Goal: Task Accomplishment & Management: Use online tool/utility

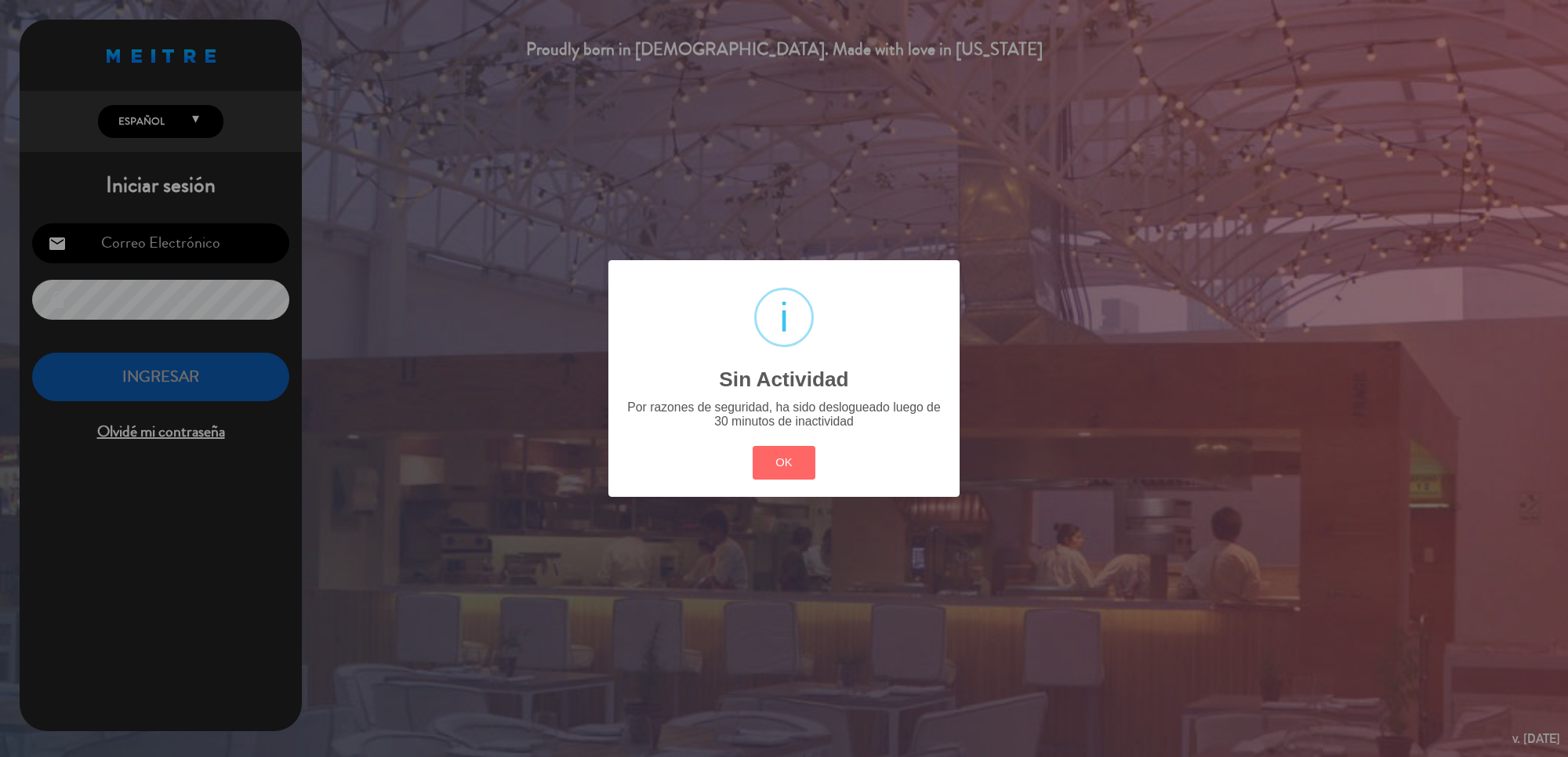
type input "[EMAIL_ADDRESS][DOMAIN_NAME]"
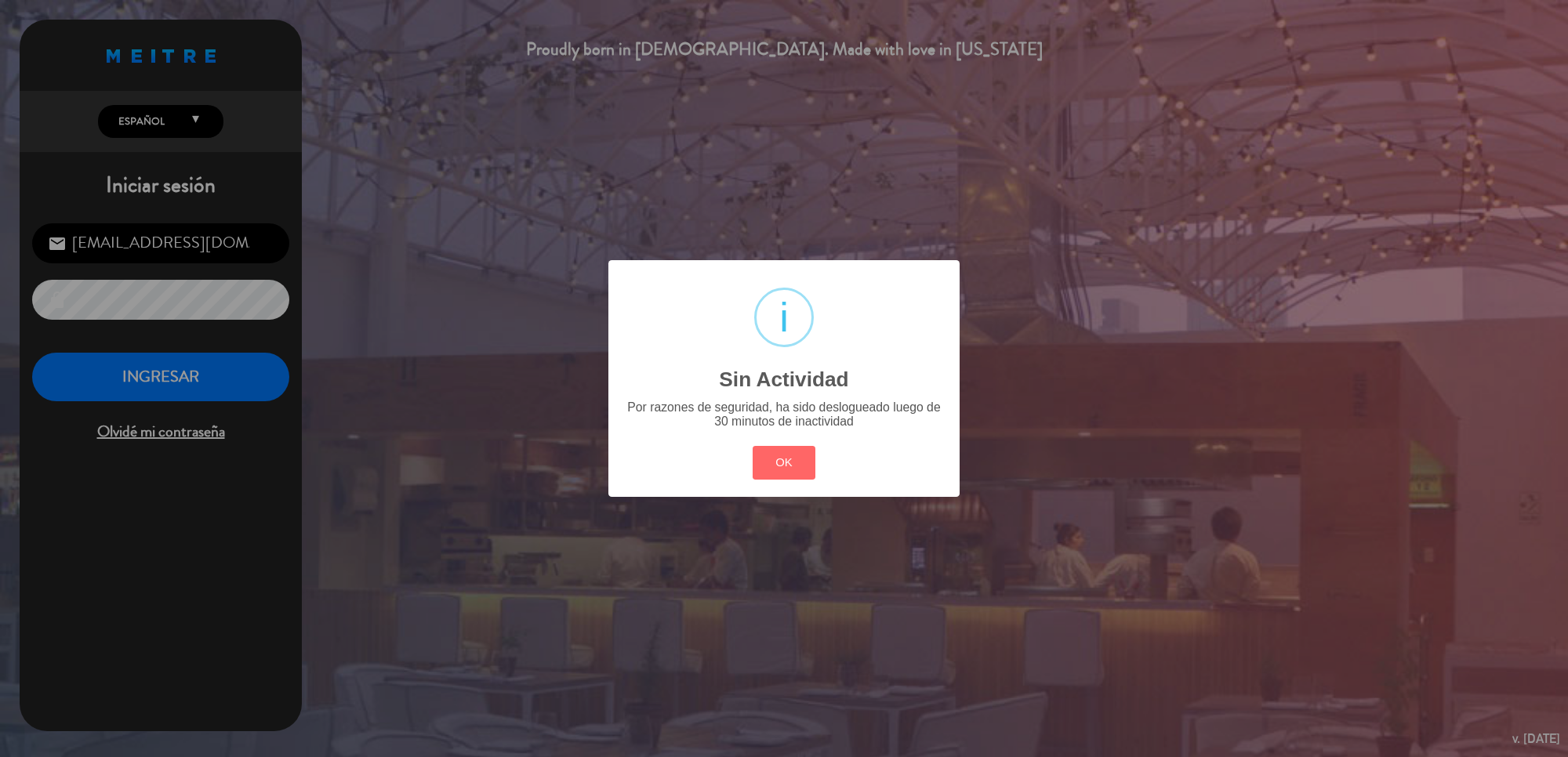
click at [214, 367] on div "? ! i Sin Actividad × Por razones de seguridad, ha sido deslogueado luego de 30…" at bounding box center [784, 378] width 1568 height 757
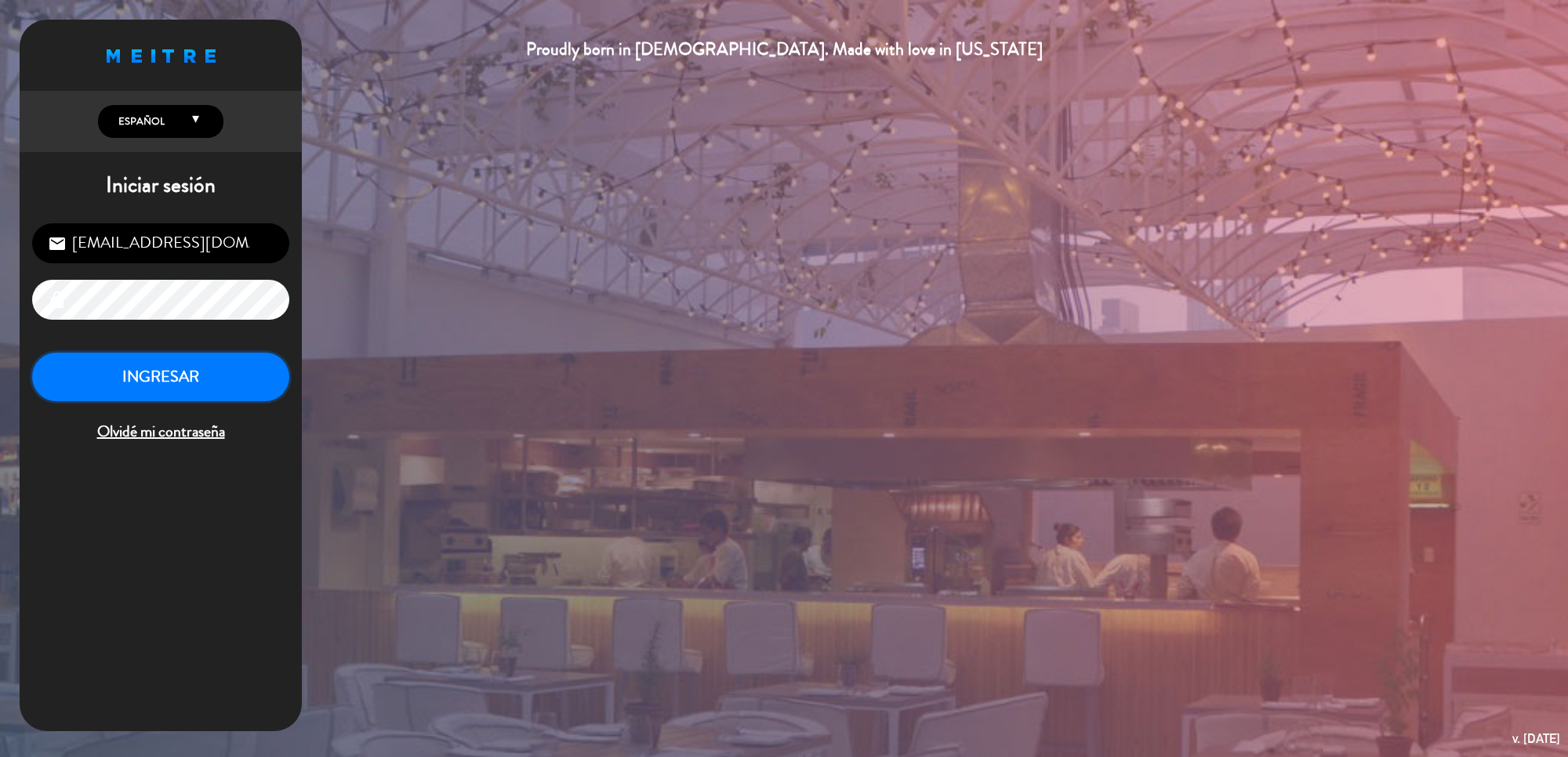
click at [214, 367] on button "INGRESAR" at bounding box center [161, 378] width 257 height 49
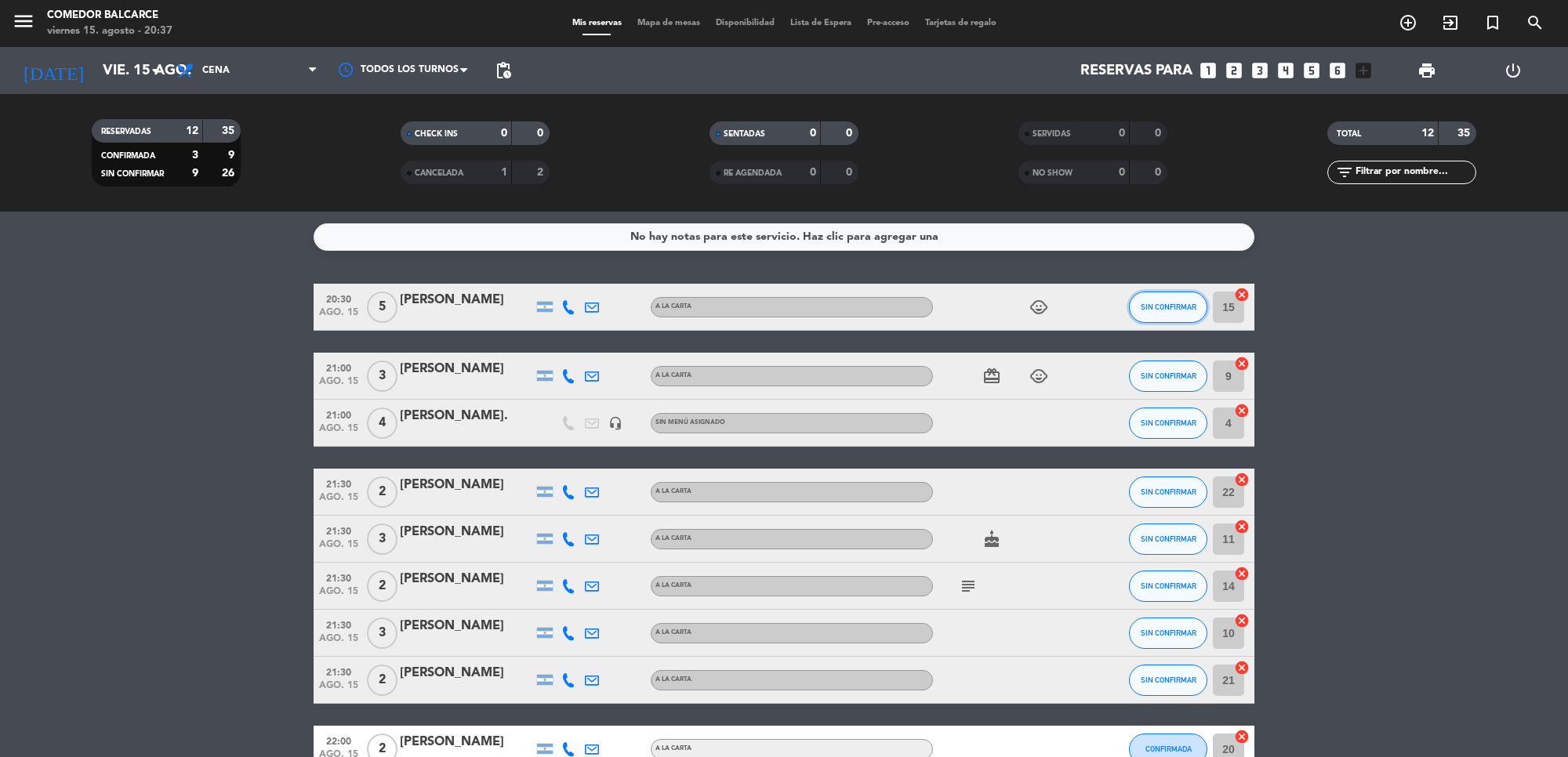
click at [1166, 305] on span "SIN CONFIRMAR" at bounding box center [1168, 307] width 55 height 9
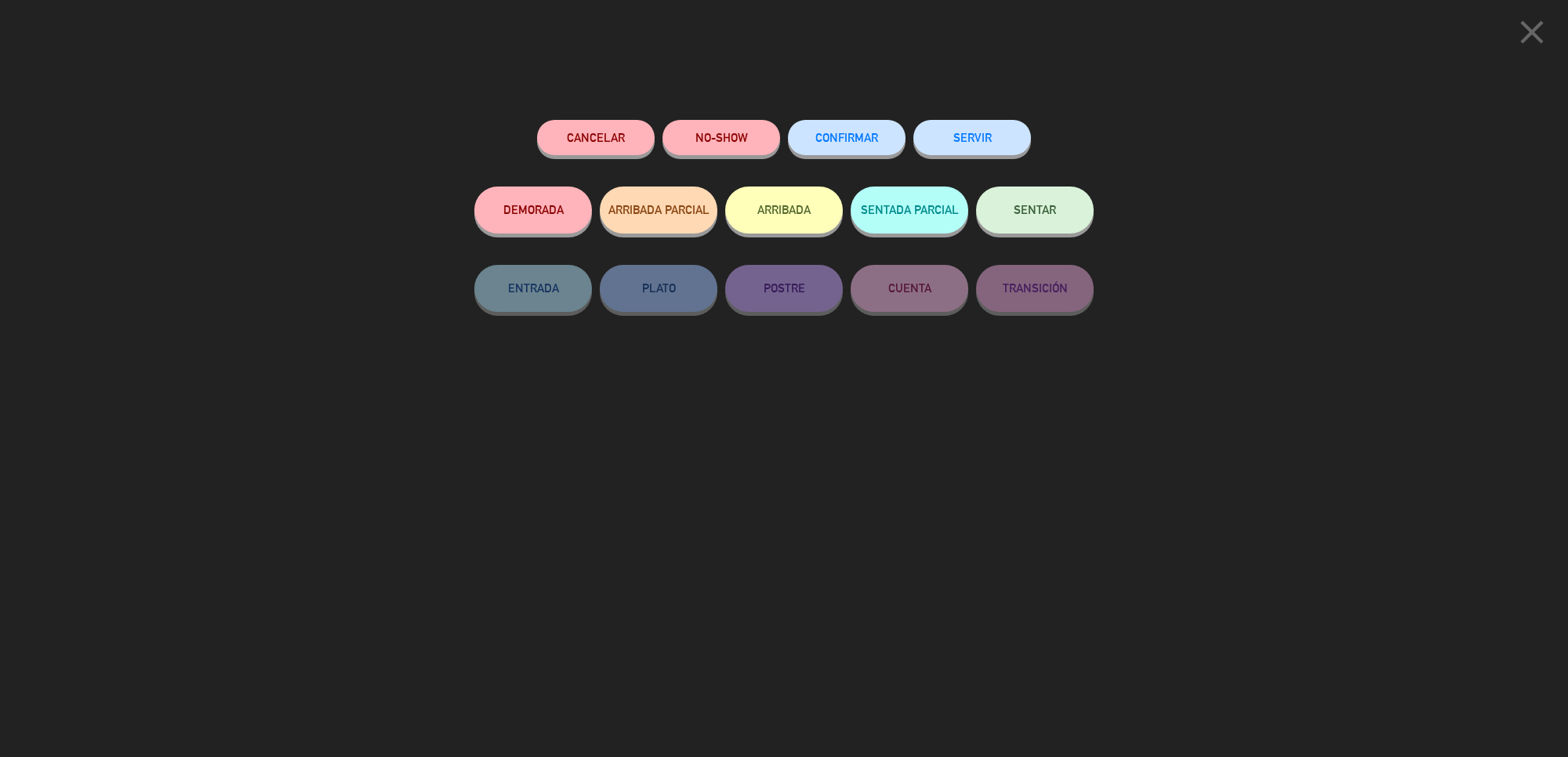
click at [972, 134] on button "SERVIR" at bounding box center [972, 137] width 117 height 35
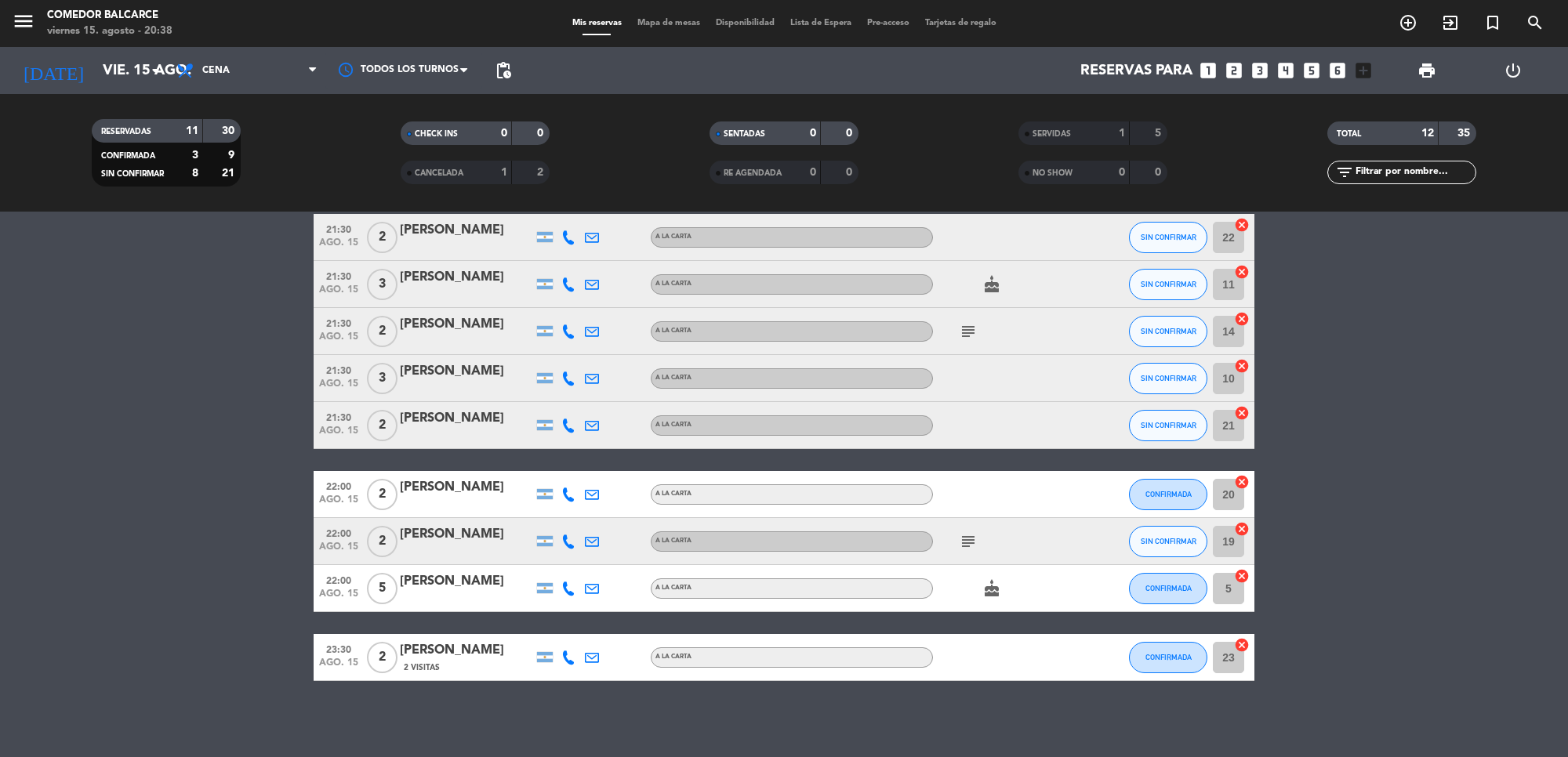
scroll to position [188, 0]
